Goal: Task Accomplishment & Management: Manage account settings

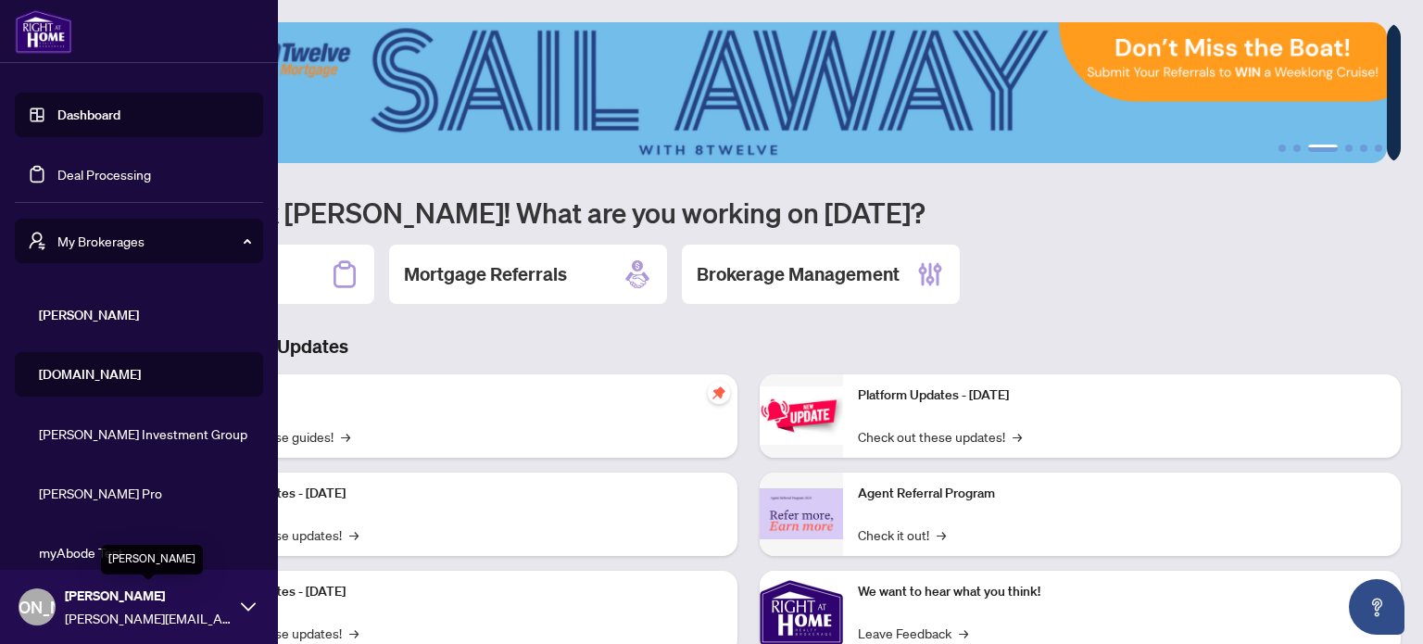
click at [78, 600] on span "[PERSON_NAME]" at bounding box center [148, 596] width 167 height 20
click at [95, 534] on button "Logout" at bounding box center [139, 536] width 248 height 32
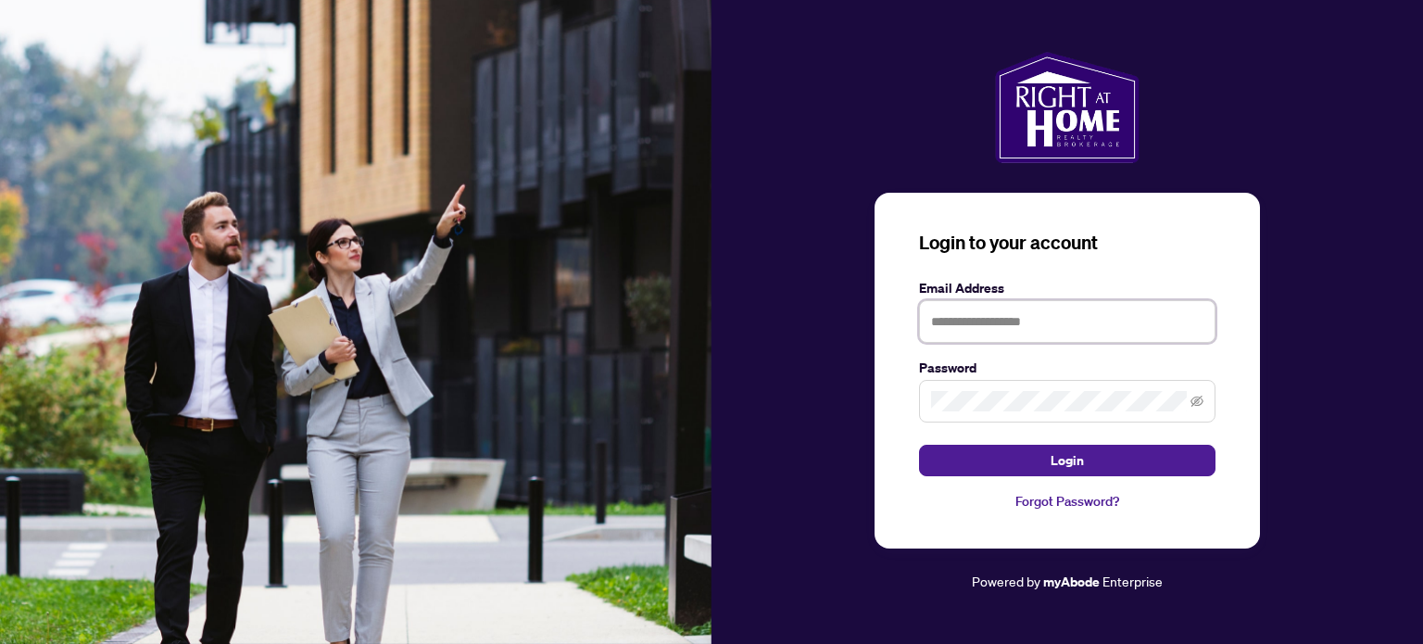
click at [996, 322] on input "text" at bounding box center [1067, 321] width 297 height 43
type input "*"
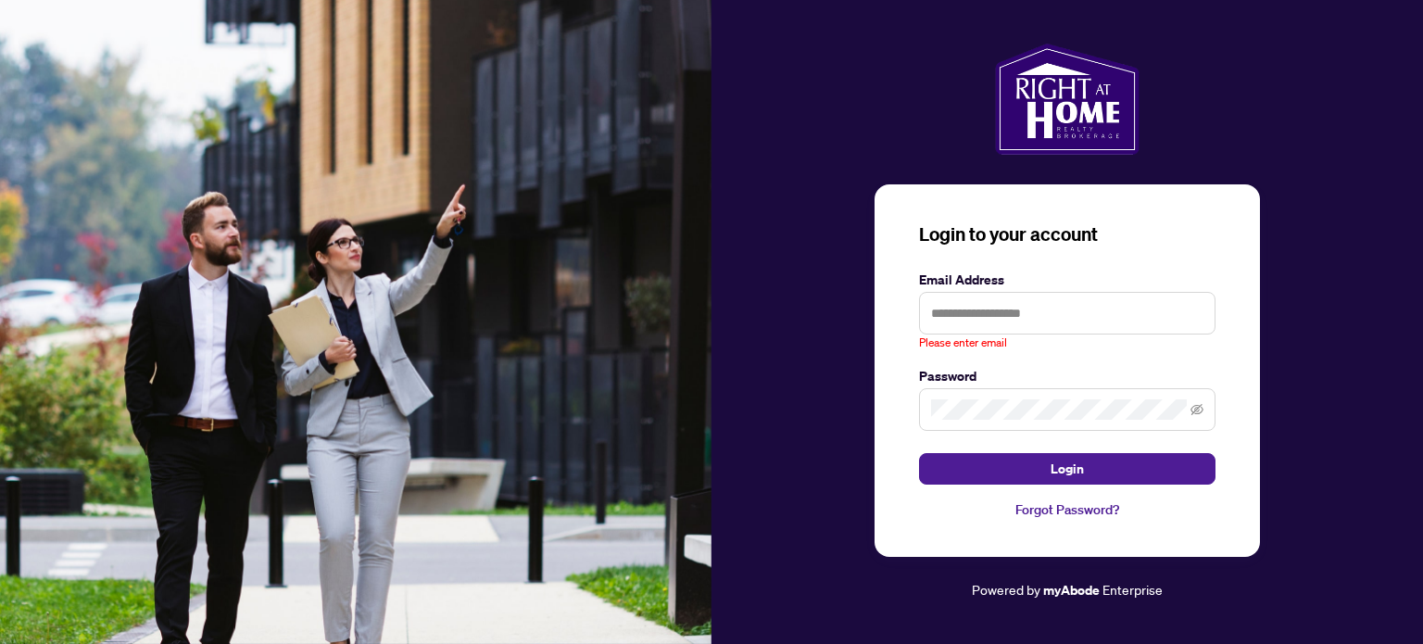
click at [808, 221] on div "Login to your account Email Address Please enter email Password Login Forgot Pa…" at bounding box center [1068, 323] width 712 height 558
click at [1305, 63] on div at bounding box center [1068, 99] width 712 height 111
click at [978, 322] on input "text" at bounding box center [1067, 313] width 297 height 43
click at [1020, 315] on input "text" at bounding box center [1067, 313] width 297 height 43
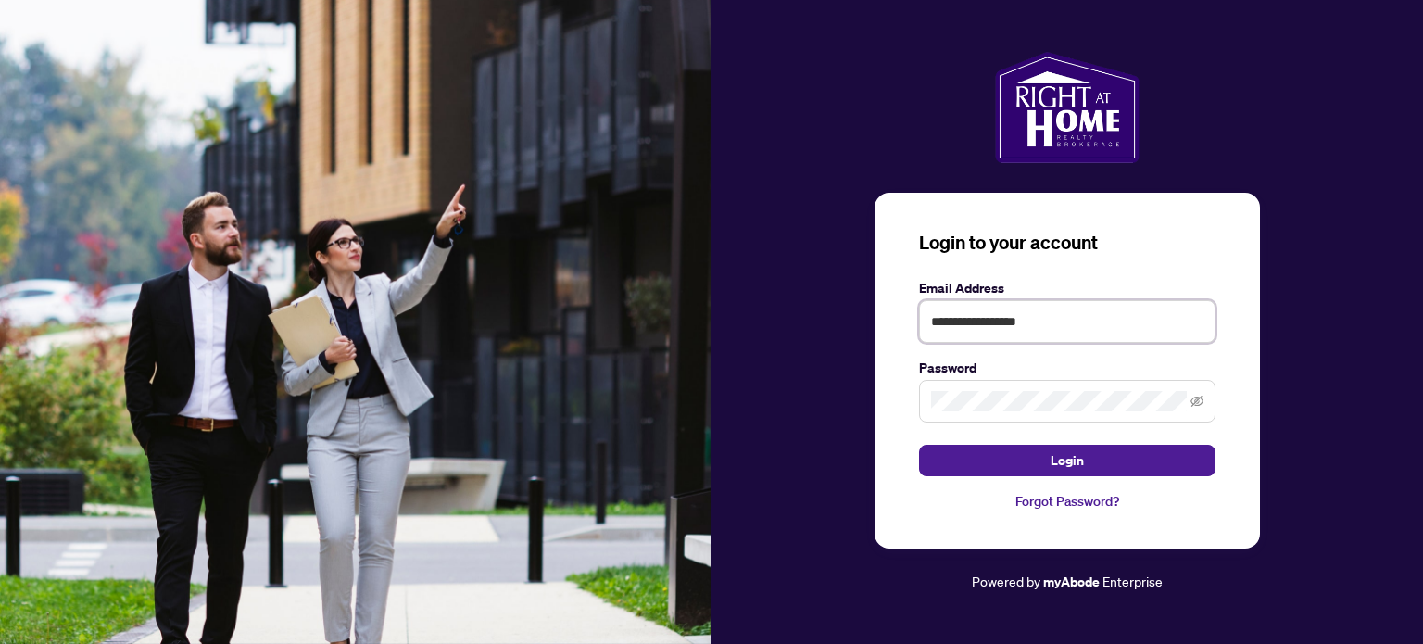
type input "**********"
click at [919, 445] on button "Login" at bounding box center [1067, 461] width 297 height 32
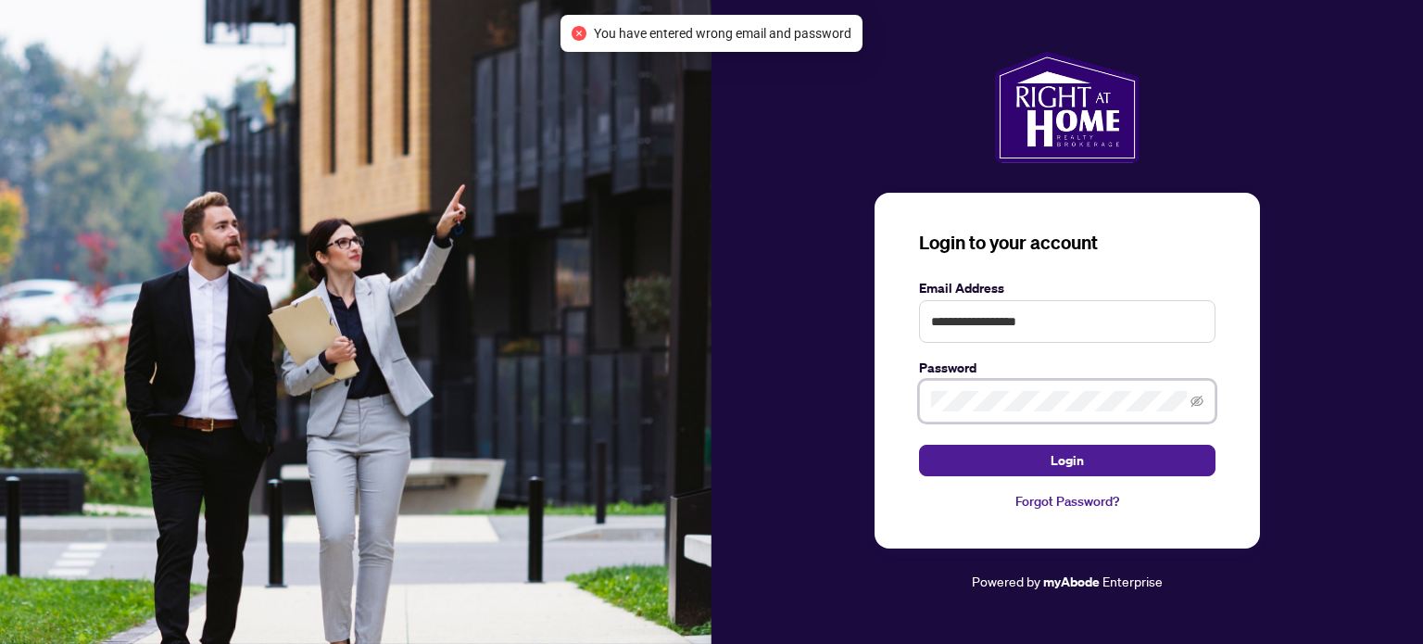
click at [904, 418] on div "**********" at bounding box center [1068, 371] width 386 height 356
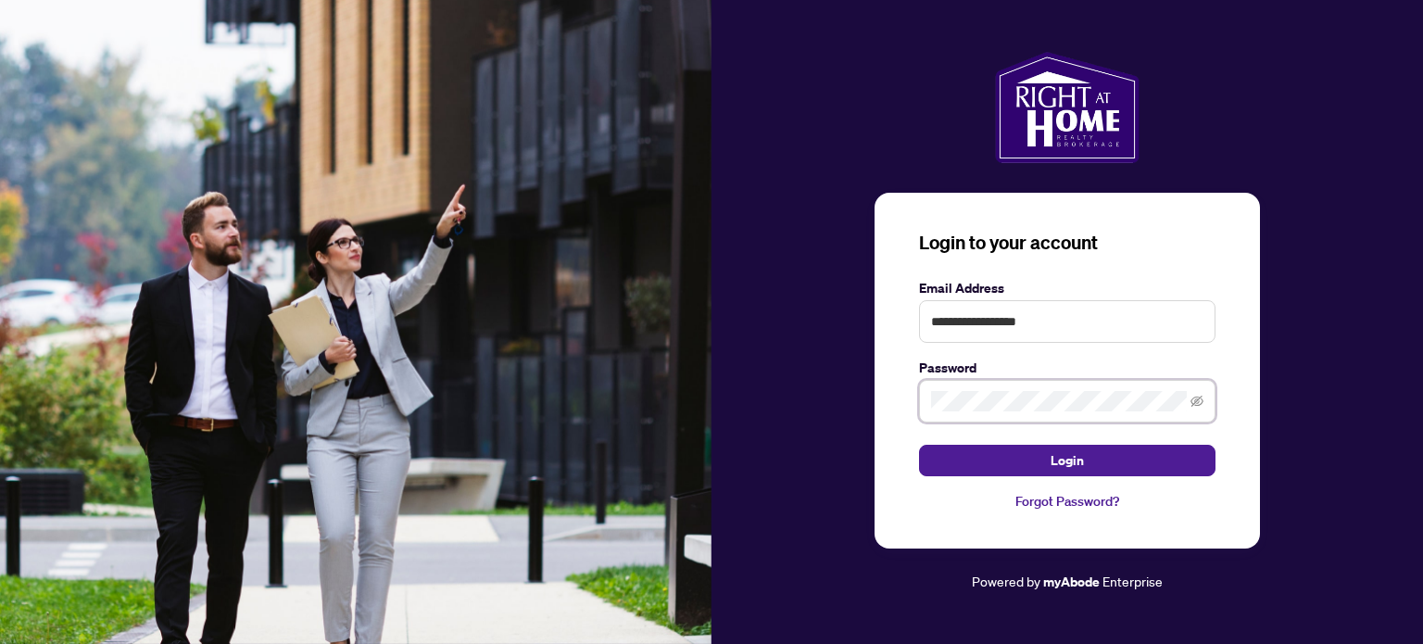
click at [919, 445] on button "Login" at bounding box center [1067, 461] width 297 height 32
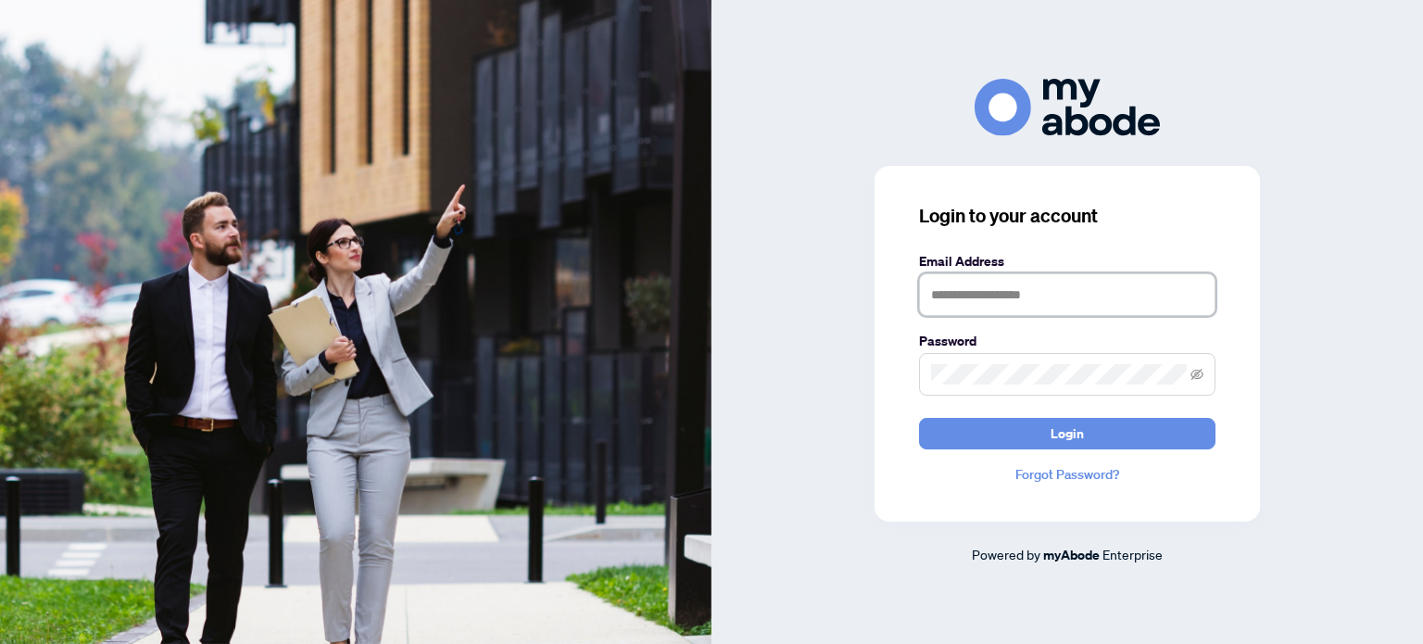
click at [1043, 314] on input "text" at bounding box center [1067, 294] width 297 height 43
type input "**********"
click at [919, 418] on button "Login" at bounding box center [1067, 434] width 297 height 32
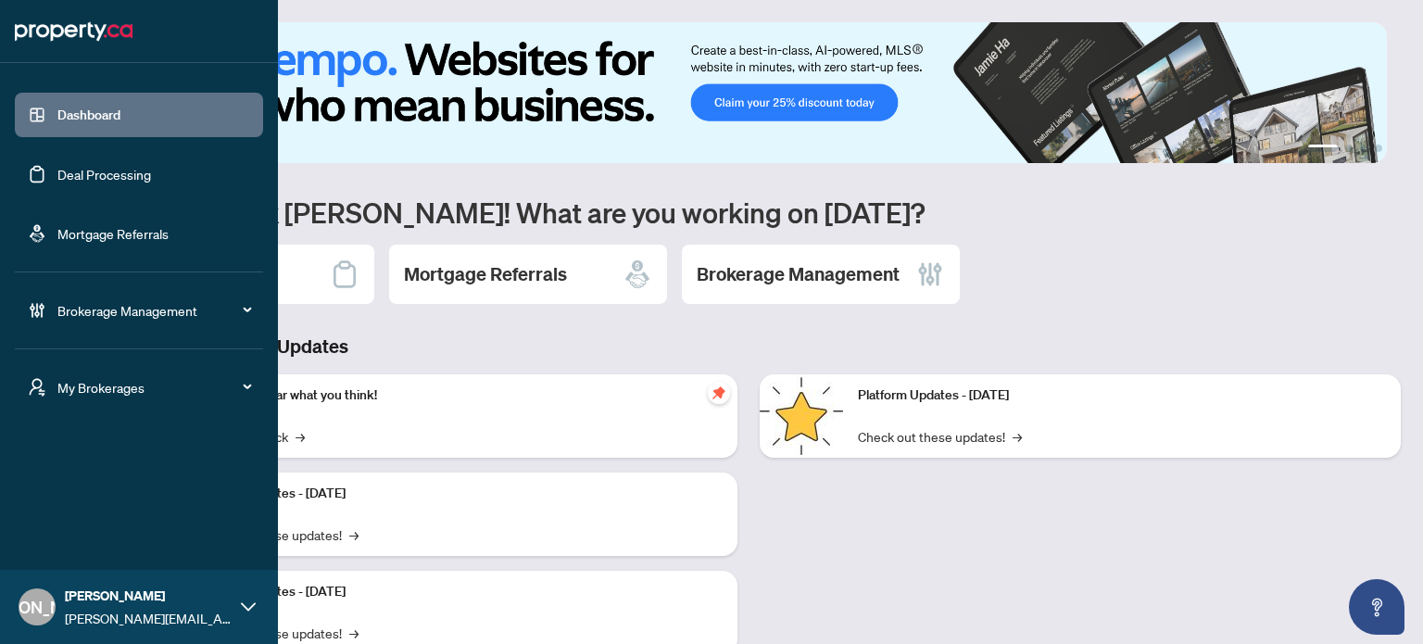
click at [48, 393] on div "My Brokerages" at bounding box center [139, 387] width 248 height 44
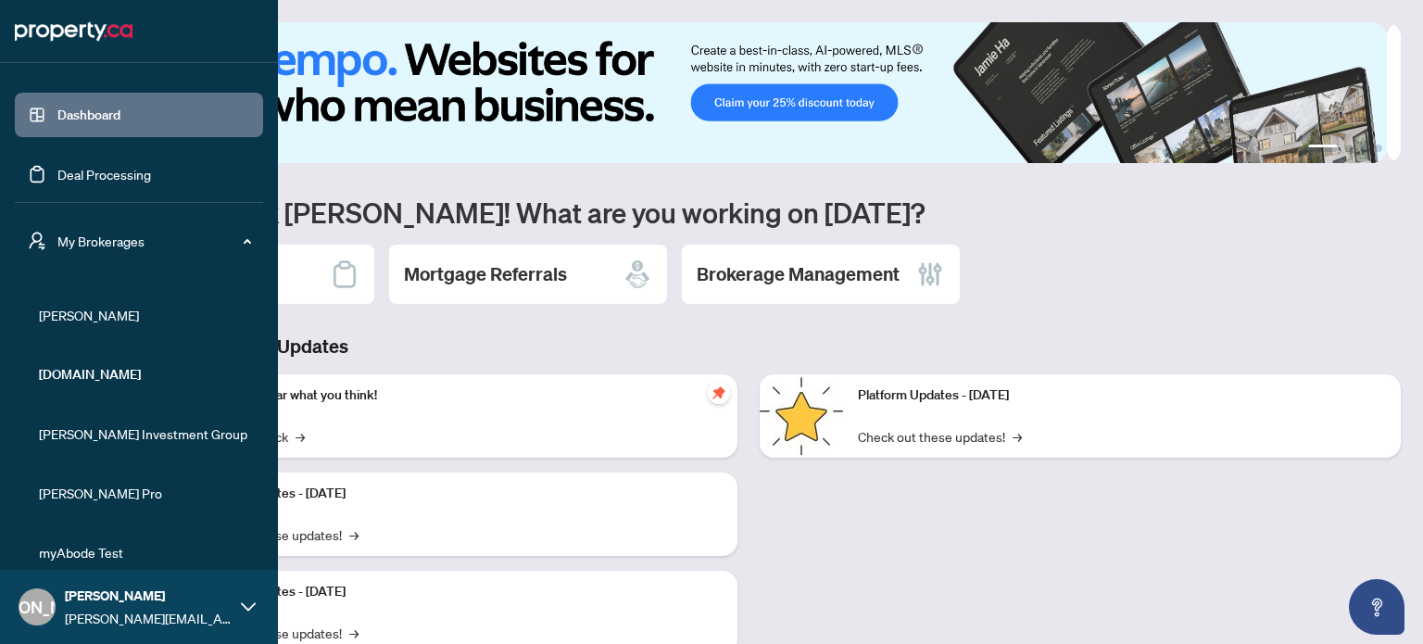
click at [95, 325] on li "RAHR" at bounding box center [139, 315] width 248 height 44
